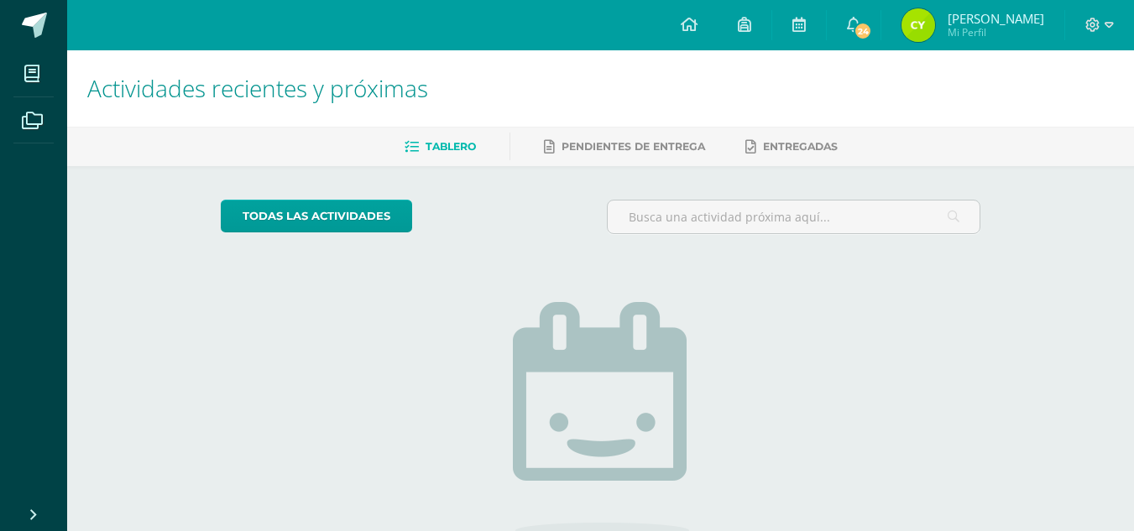
click at [964, 21] on span "[PERSON_NAME]" at bounding box center [996, 18] width 97 height 17
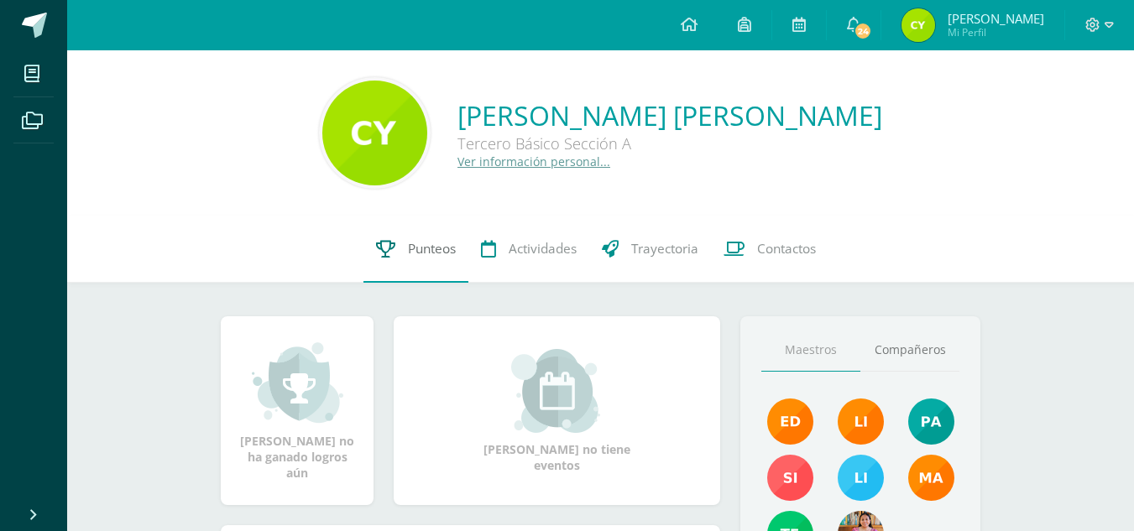
click at [445, 255] on span "Punteos" at bounding box center [432, 249] width 48 height 18
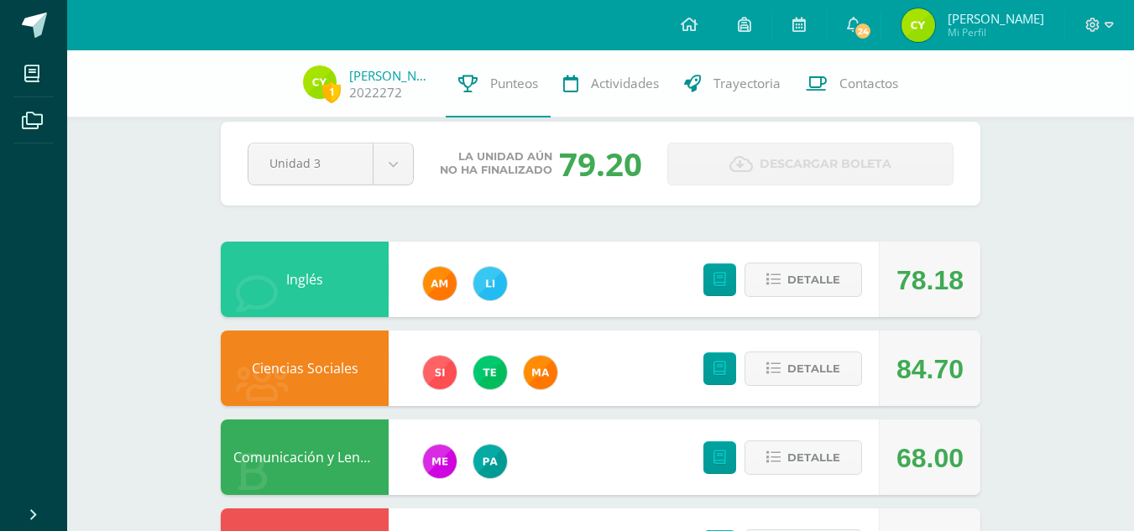
scroll to position [22, 0]
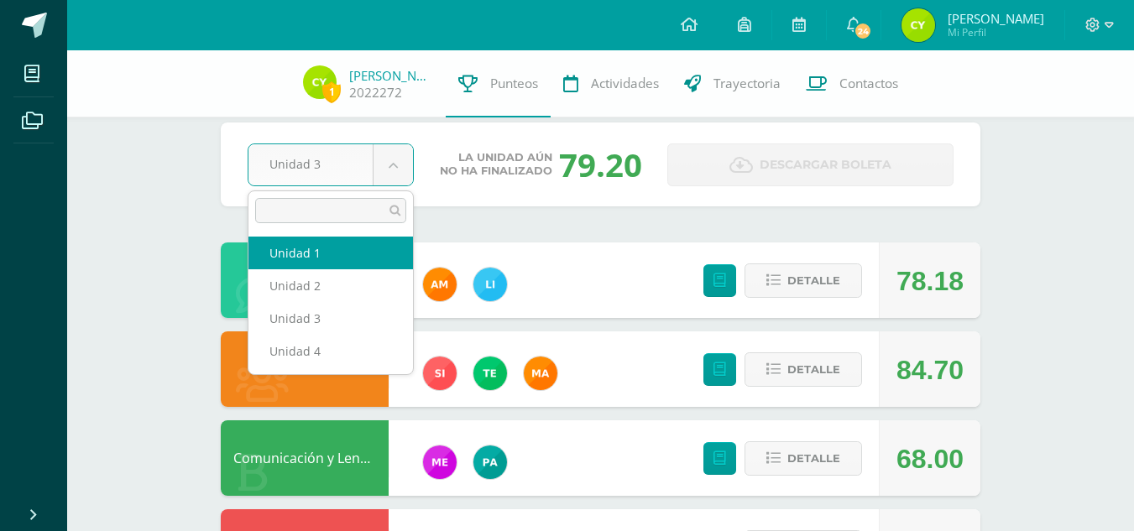
select select "Unidad 1"
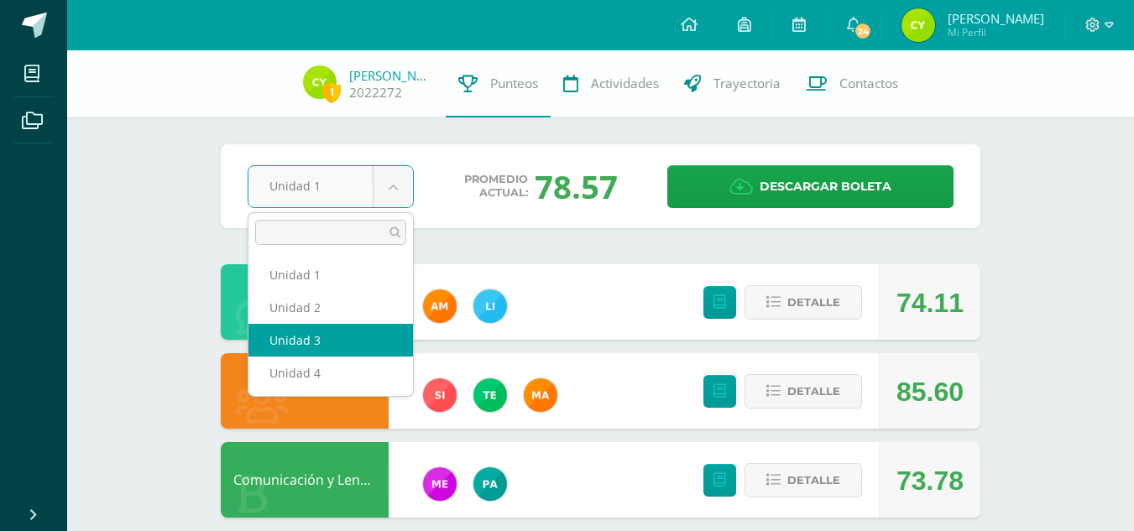
select select "Unidad 3"
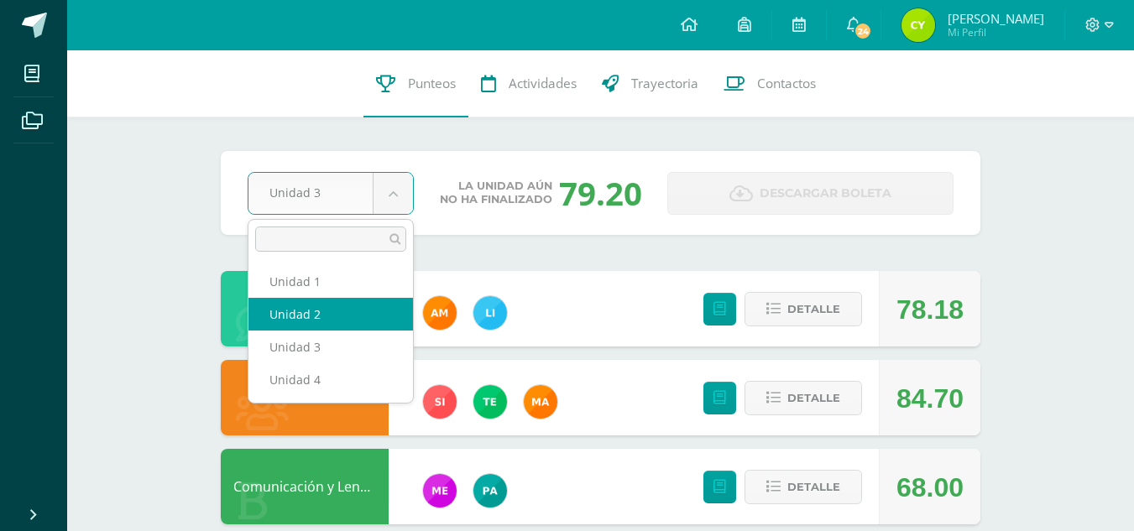
select select "Unidad 2"
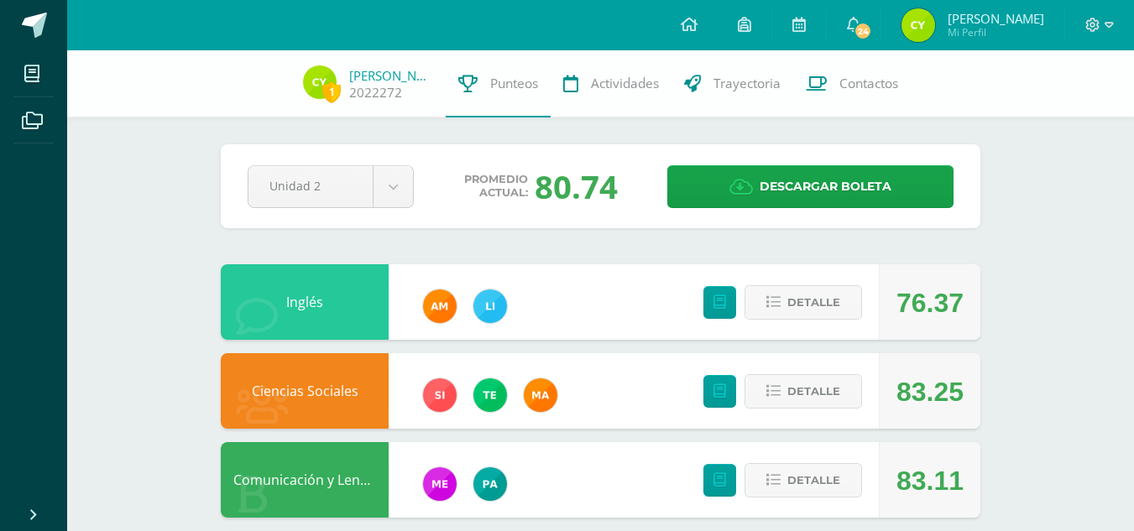
click at [388, 214] on div "Pendiente Unidad 2 Unidad 1 Unidad 2 Unidad 3 Unidad 4 Promedio actual: 80.74 D…" at bounding box center [601, 186] width 760 height 84
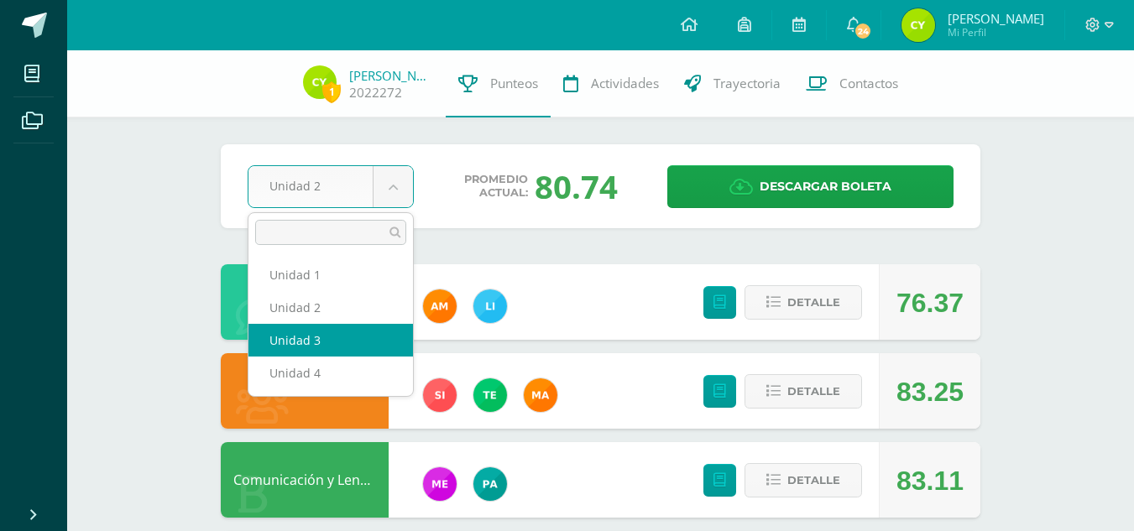
select select "Unidad 3"
